Goal: Task Accomplishment & Management: Use online tool/utility

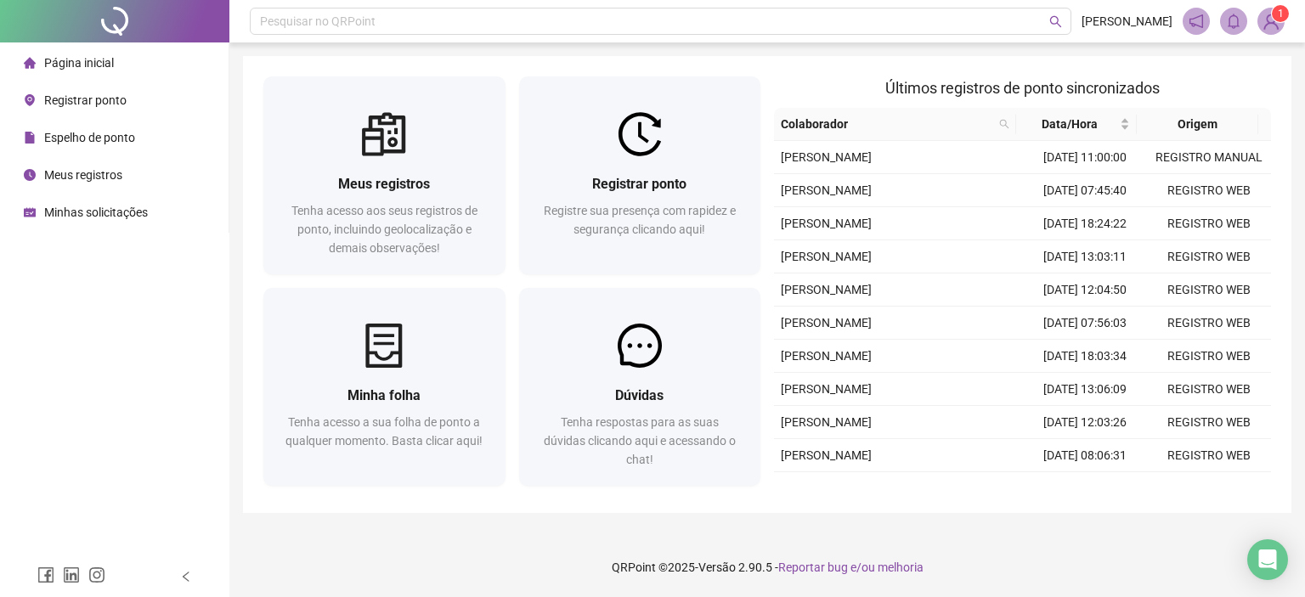
click at [627, 185] on span "Registrar ponto" at bounding box center [639, 184] width 94 height 16
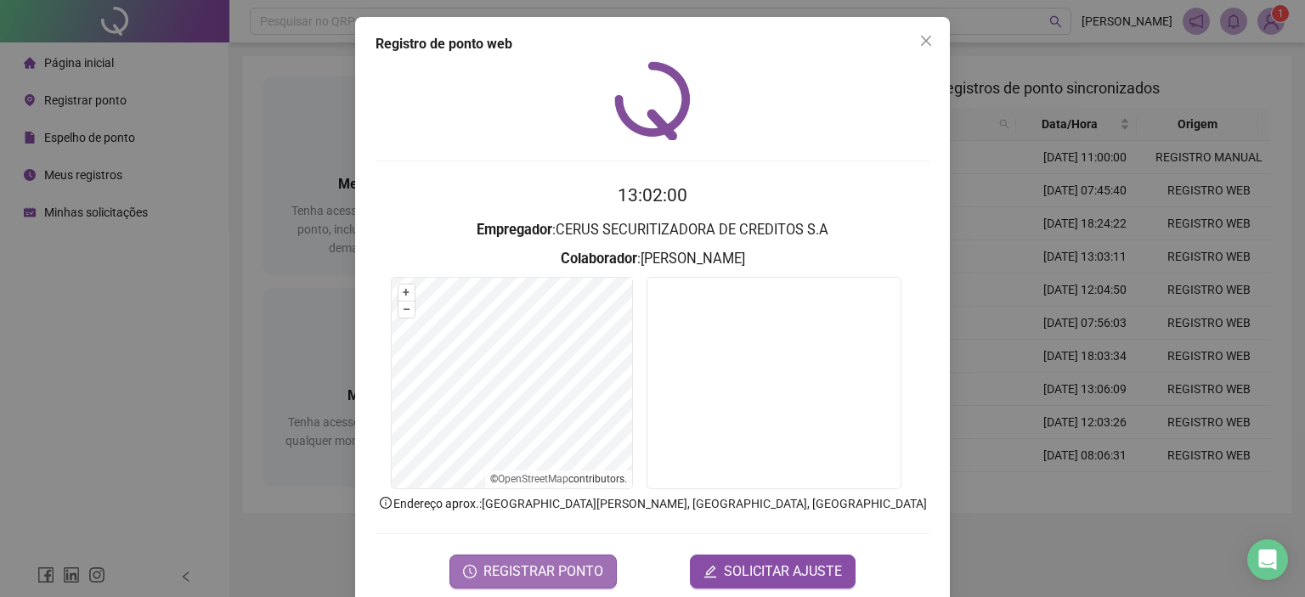
click at [554, 574] on span "REGISTRAR PONTO" at bounding box center [544, 572] width 120 height 20
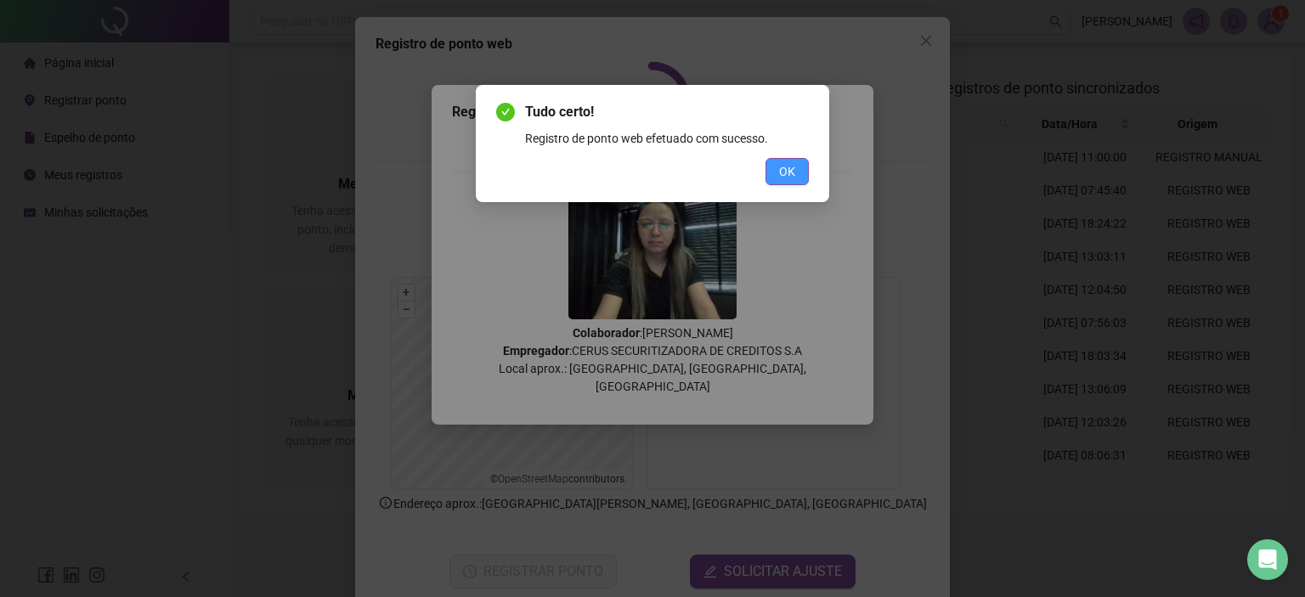
click at [793, 178] on span "OK" at bounding box center [787, 171] width 16 height 19
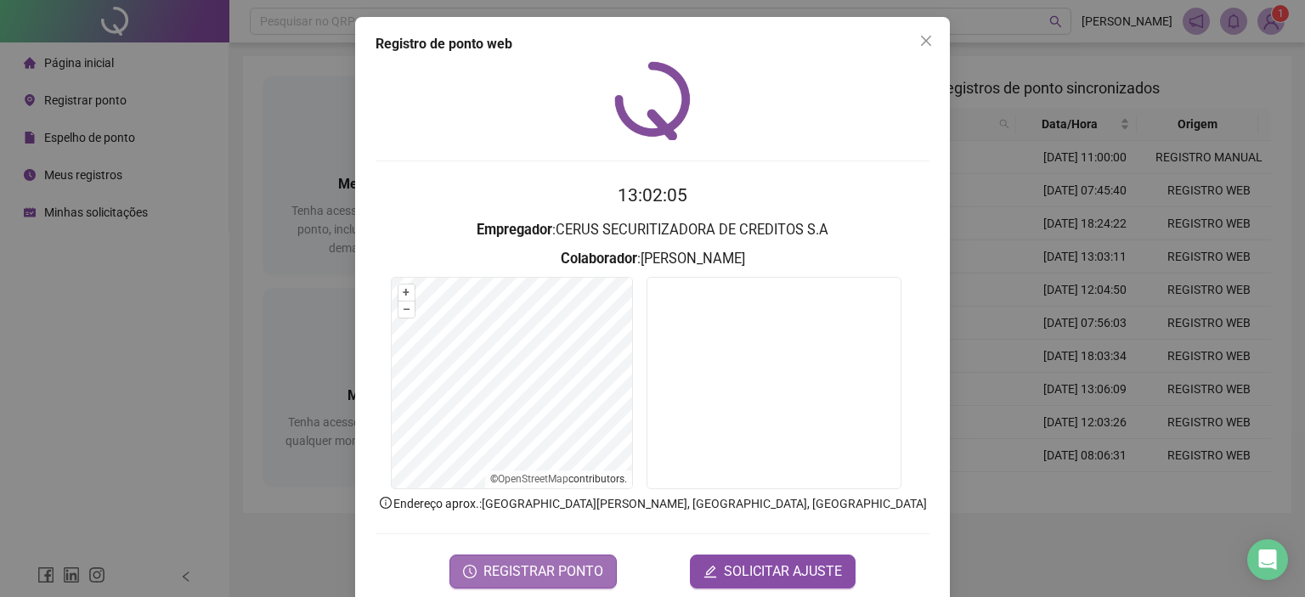
click at [539, 567] on span "REGISTRAR PONTO" at bounding box center [544, 572] width 120 height 20
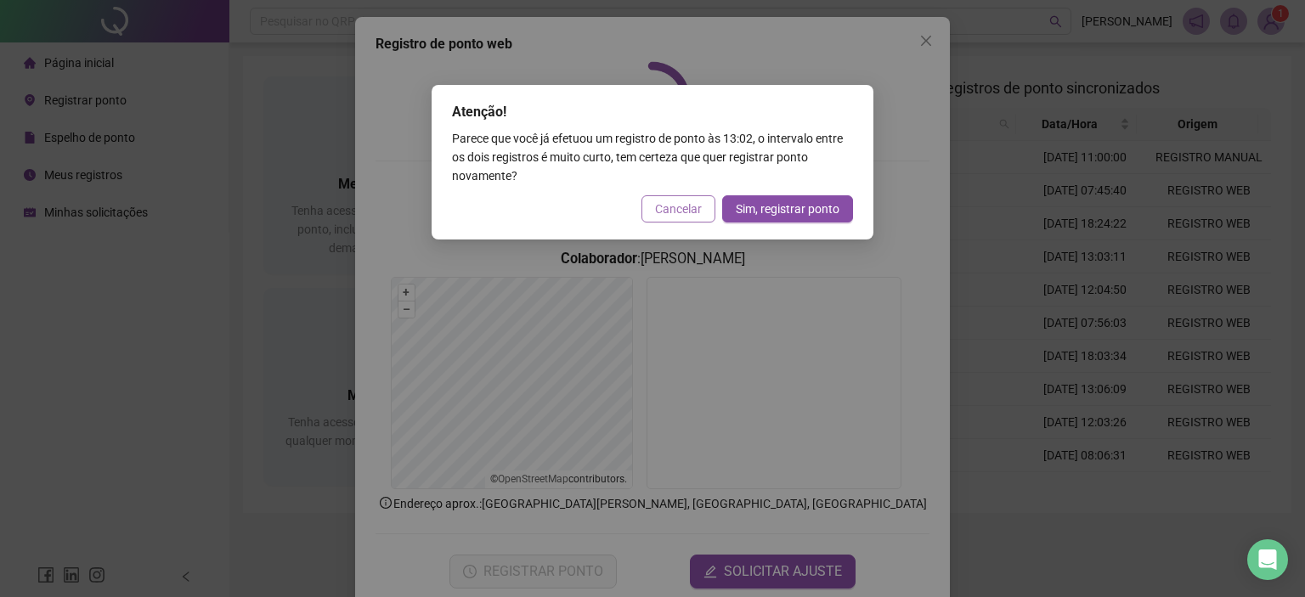
click at [666, 214] on span "Cancelar" at bounding box center [678, 209] width 47 height 19
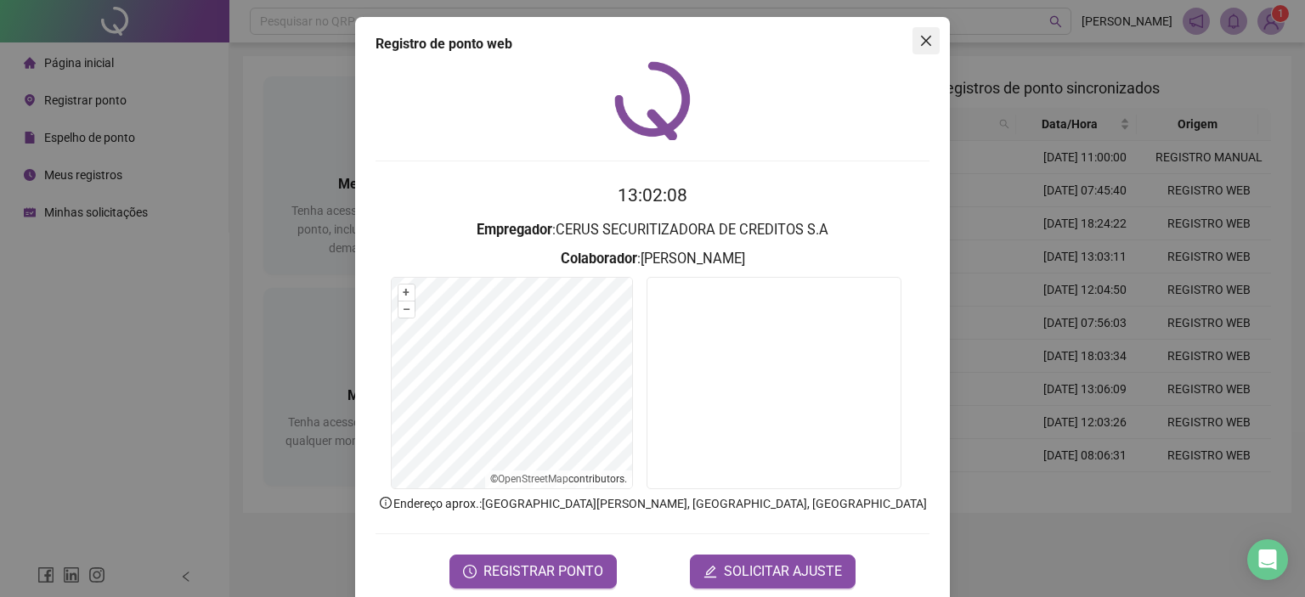
click at [921, 43] on icon "close" at bounding box center [926, 41] width 10 height 10
